Goal: Task Accomplishment & Management: Use online tool/utility

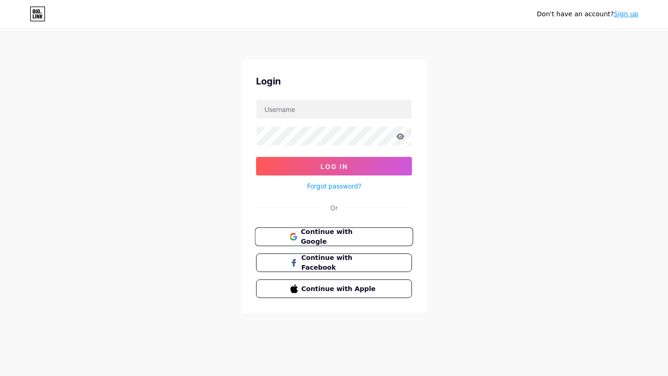
click at [322, 235] on span "Continue with Google" at bounding box center [338, 237] width 77 height 20
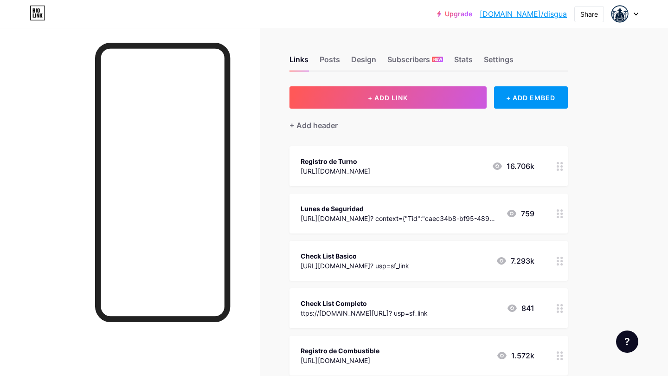
click at [559, 211] on icon at bounding box center [559, 213] width 6 height 9
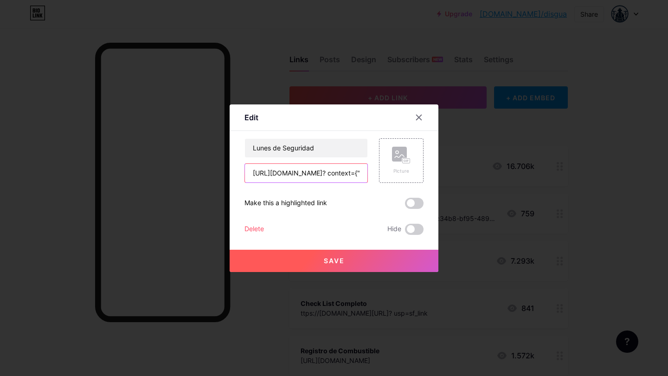
click at [360, 170] on input "[URL][DOMAIN_NAME]? context={"Tid":"caec34b8-bf95-4894-afcf-1364d9f54752","Oid"…" at bounding box center [306, 173] width 122 height 19
type input "t"
paste input "[URL][DOMAIN_NAME]"
type input "[URL][DOMAIN_NAME]"
click at [394, 166] on div "Picture" at bounding box center [401, 161] width 19 height 28
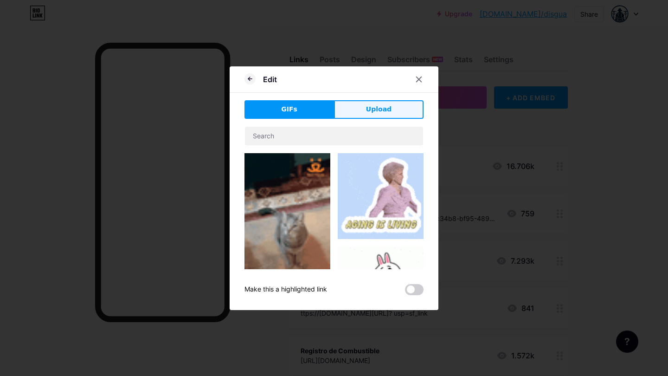
click at [390, 104] on button "Upload" at bounding box center [378, 109] width 89 height 19
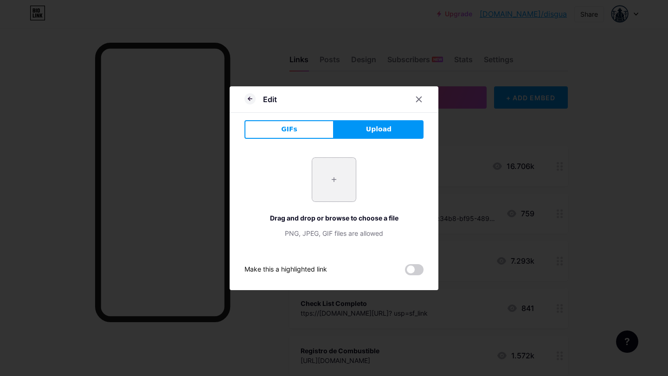
click at [335, 181] on input "file" at bounding box center [334, 180] width 44 height 44
type input "C:\fakepath\c28fcbdf-b027-4966-aad3-d7f51d4f180b.JPG"
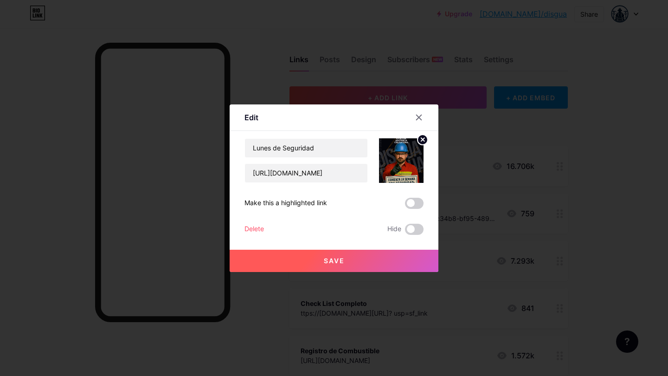
click at [379, 262] on button "Save" at bounding box center [333, 260] width 209 height 22
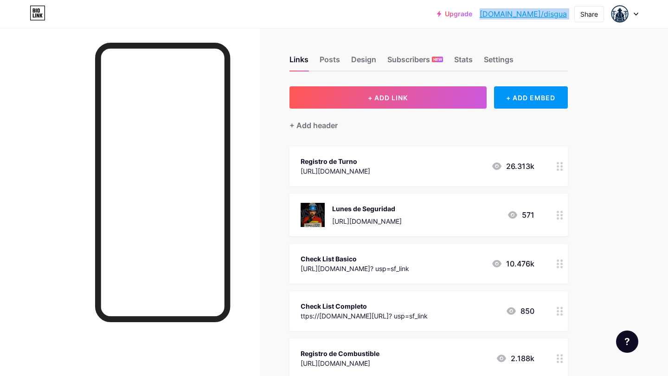
drag, startPoint x: 571, startPoint y: 13, endPoint x: 515, endPoint y: 12, distance: 56.6
click at [515, 12] on div "Upgrade [DOMAIN_NAME]/disgua... [DOMAIN_NAME]/disgua Share Switch accounts Grup…" at bounding box center [537, 14] width 201 height 17
copy div "[DOMAIN_NAME]/disgua Share Switch accounts Grupo Cobra [DOMAIN_NAME]/disgua + A…"
